Goal: Navigation & Orientation: Find specific page/section

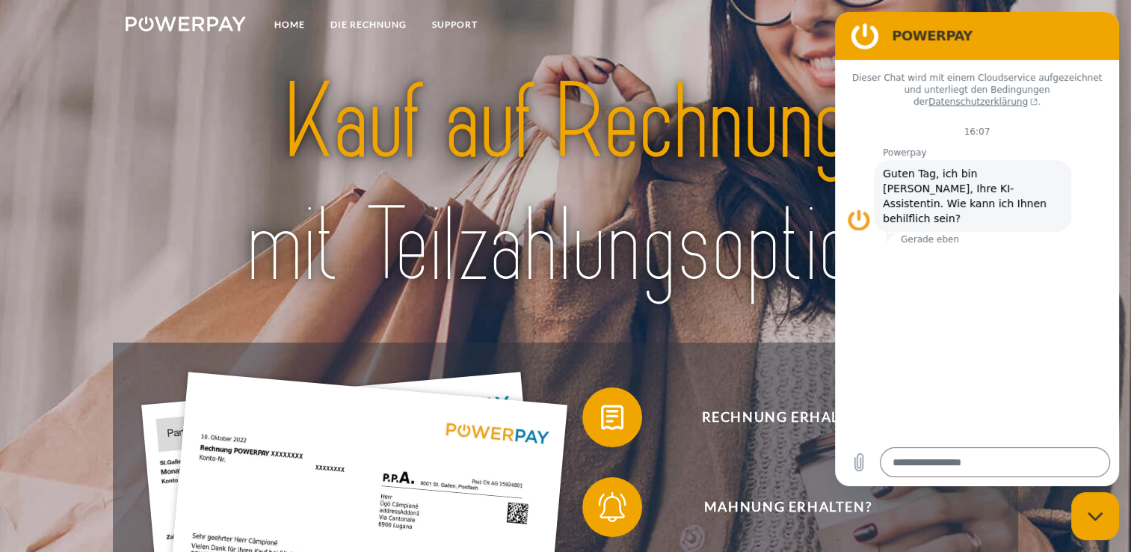
click at [436, 294] on img at bounding box center [565, 184] width 793 height 259
click at [871, 38] on figure at bounding box center [865, 36] width 30 height 30
click at [1098, 522] on div "Messaging-Fenster schließen" at bounding box center [1095, 515] width 45 height 45
type textarea "*"
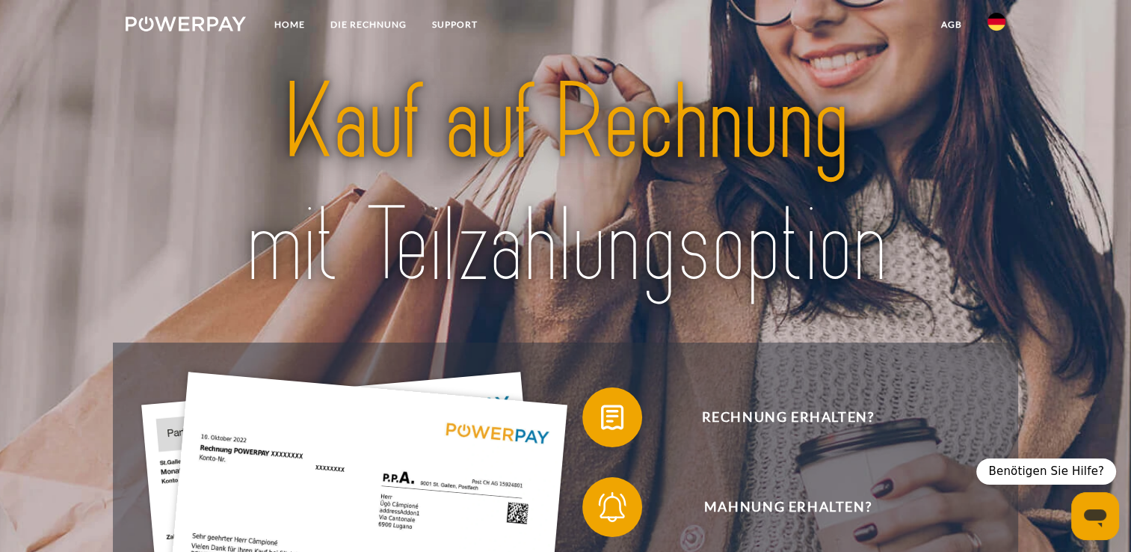
click at [995, 19] on img at bounding box center [997, 22] width 18 height 18
click at [997, 69] on img at bounding box center [997, 70] width 18 height 18
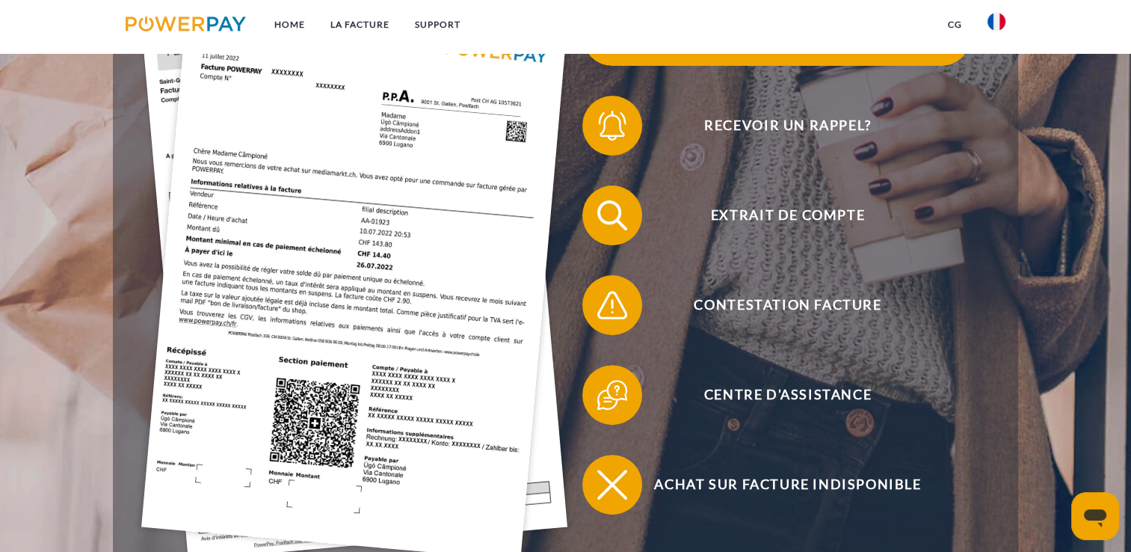
scroll to position [374, 0]
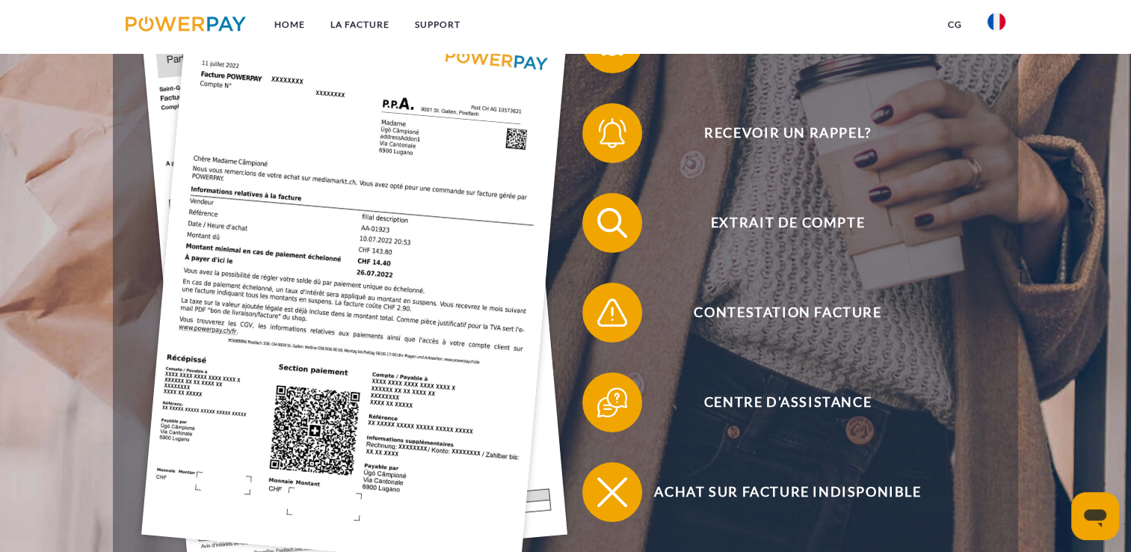
click at [951, 25] on link "CG" at bounding box center [955, 24] width 40 height 27
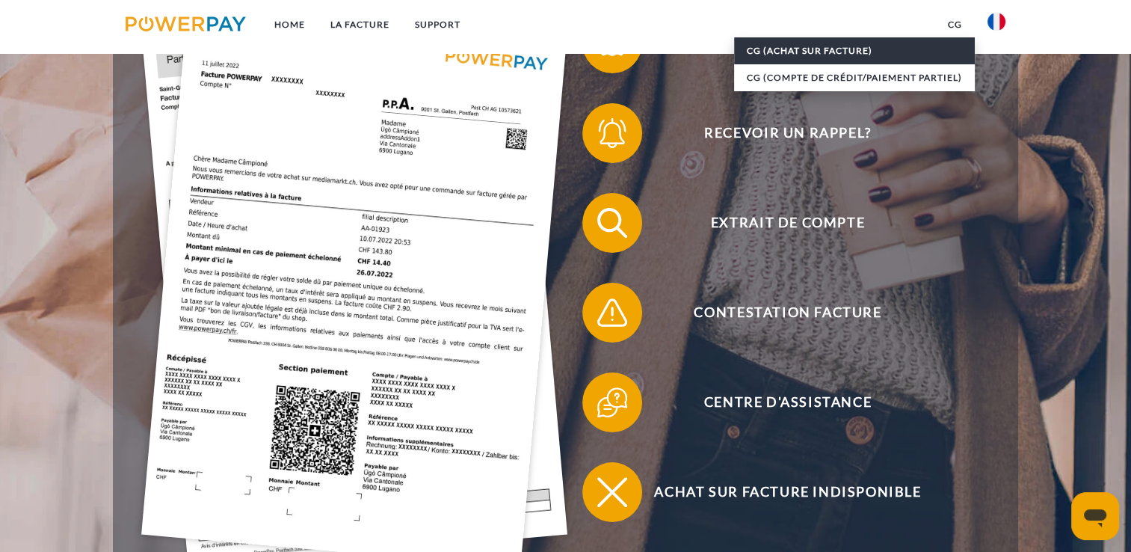
click at [793, 54] on link "CG (achat sur facture)" at bounding box center [854, 50] width 241 height 27
